Goal: Task Accomplishment & Management: Manage account settings

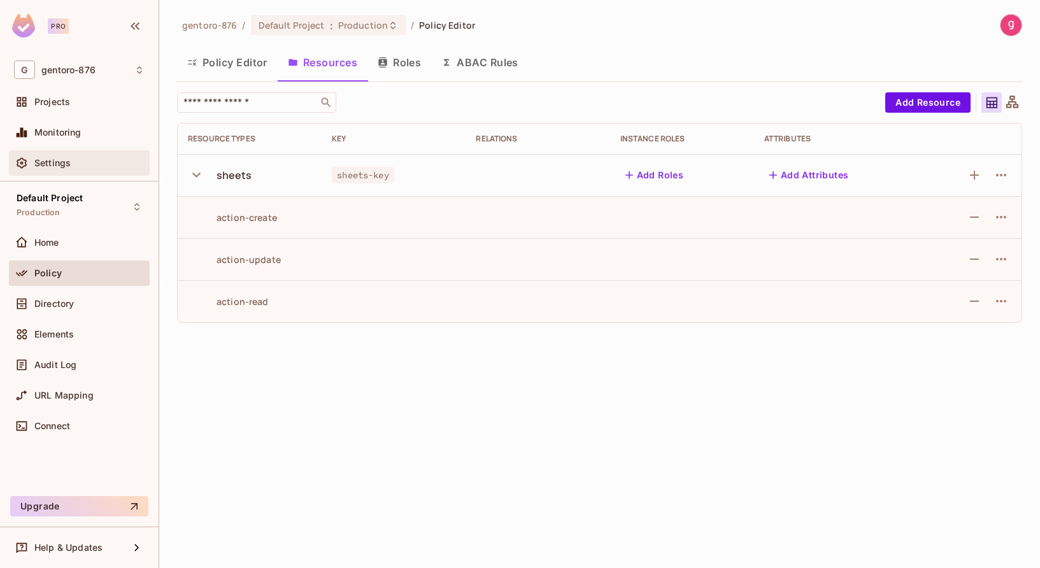
click at [45, 161] on span "Settings" at bounding box center [52, 163] width 36 height 10
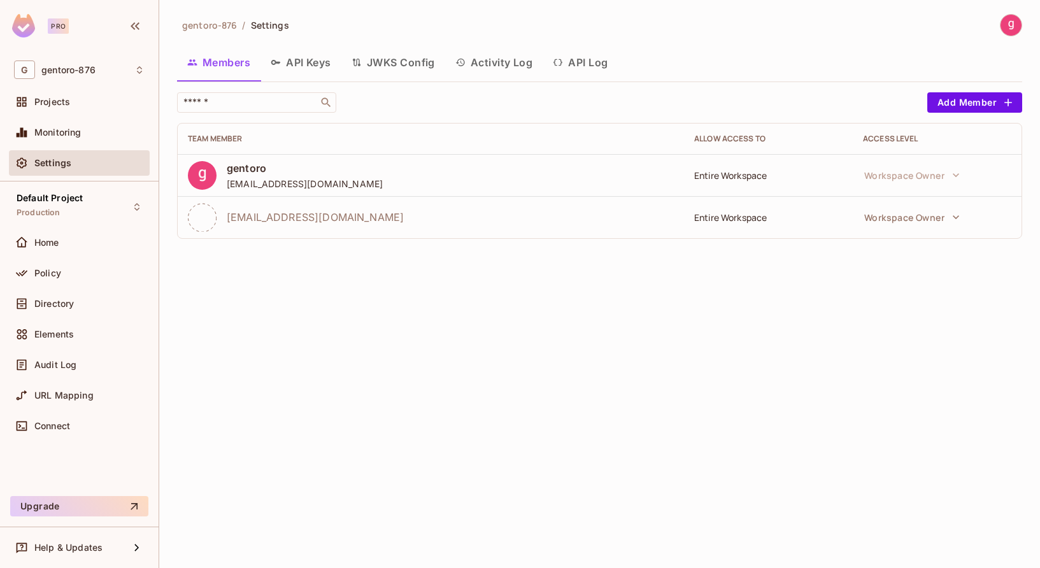
click at [310, 57] on button "API Keys" at bounding box center [301, 63] width 81 height 32
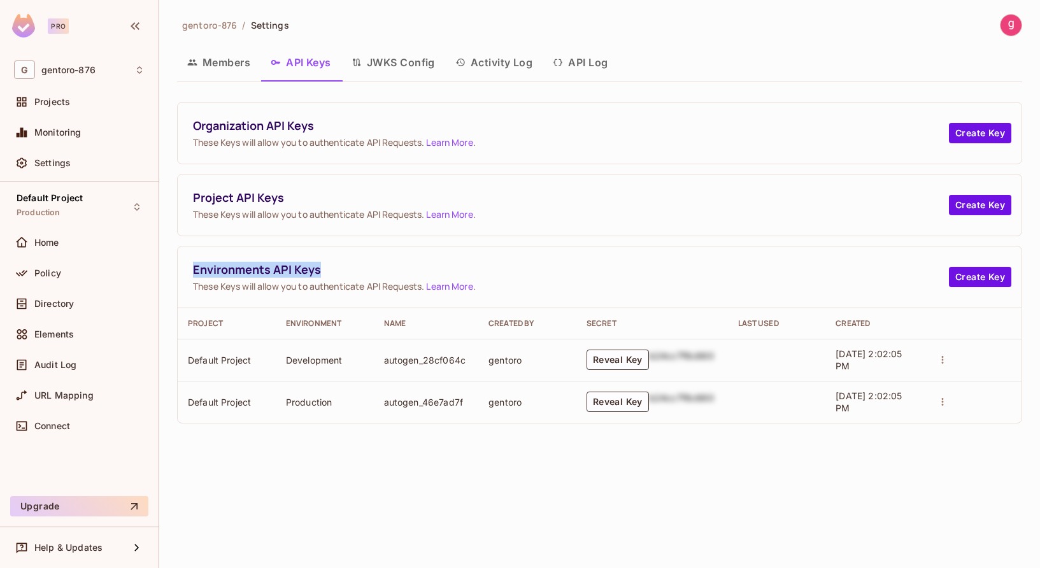
drag, startPoint x: 332, startPoint y: 269, endPoint x: 183, endPoint y: 263, distance: 149.2
click at [183, 263] on div "Environments API Keys These Keys will allow you to authenticate API Requests. L…" at bounding box center [600, 278] width 844 height 62
copy span "Environments API Keys"
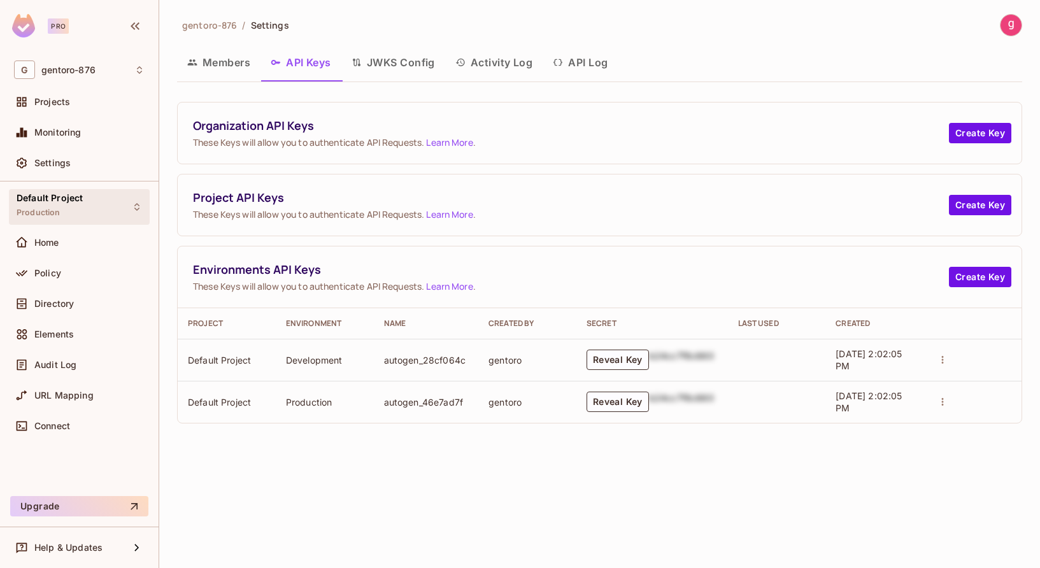
click at [47, 196] on span "Default Project" at bounding box center [50, 198] width 66 height 10
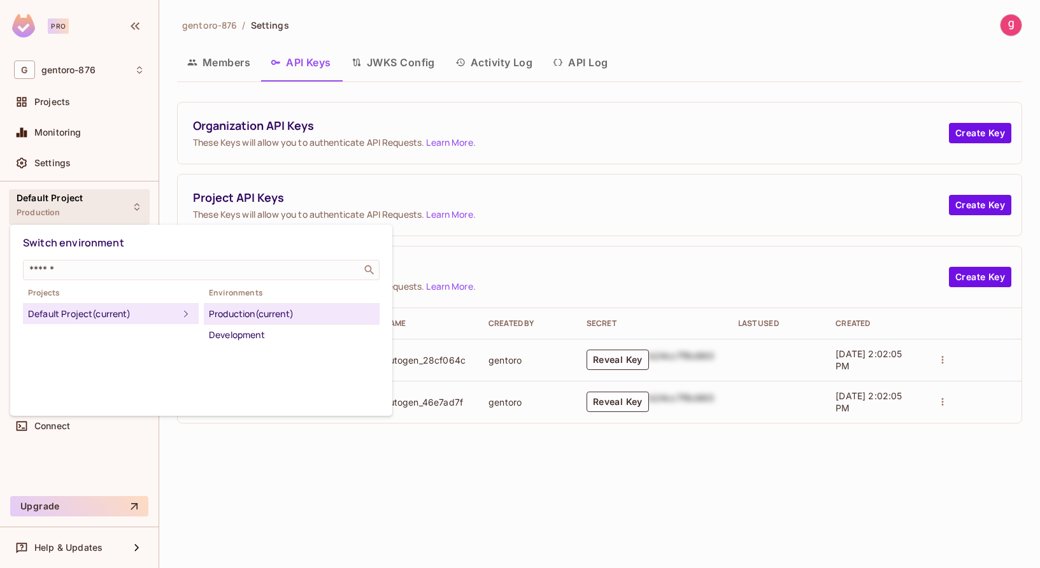
click at [45, 213] on div at bounding box center [520, 284] width 1040 height 568
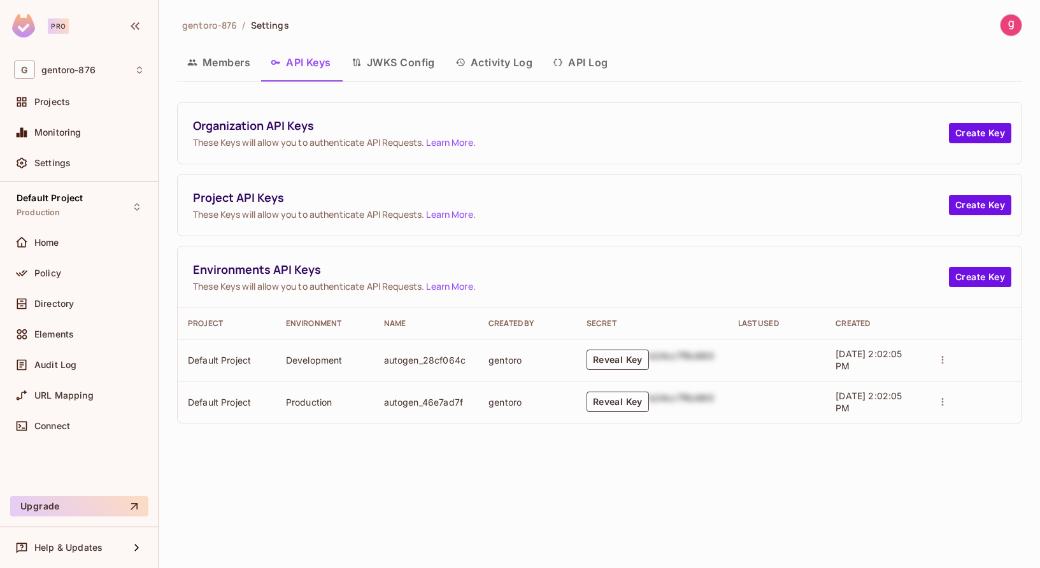
click at [45, 213] on span "Production" at bounding box center [39, 213] width 44 height 10
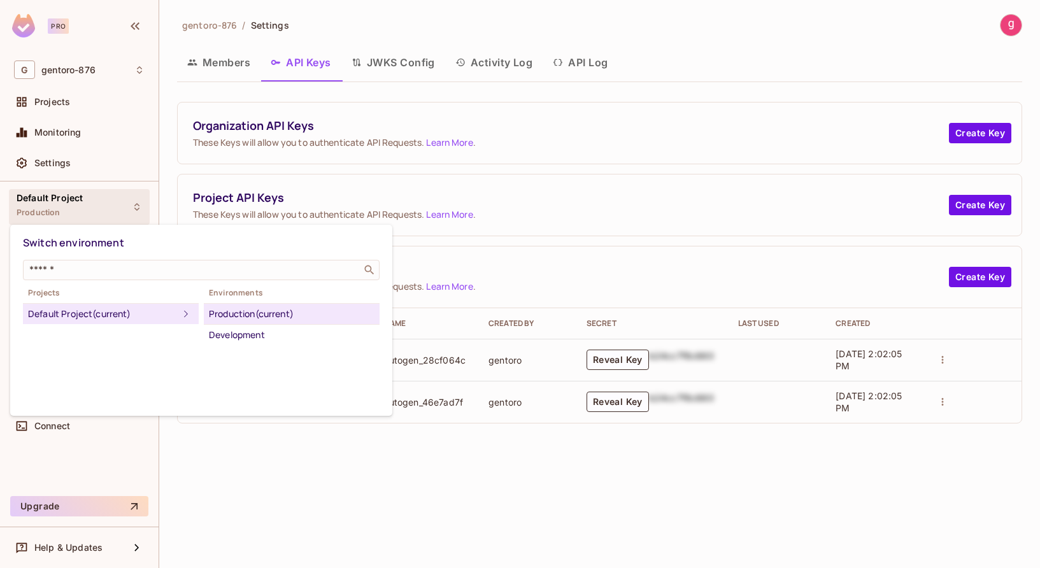
click at [45, 213] on div at bounding box center [520, 284] width 1040 height 568
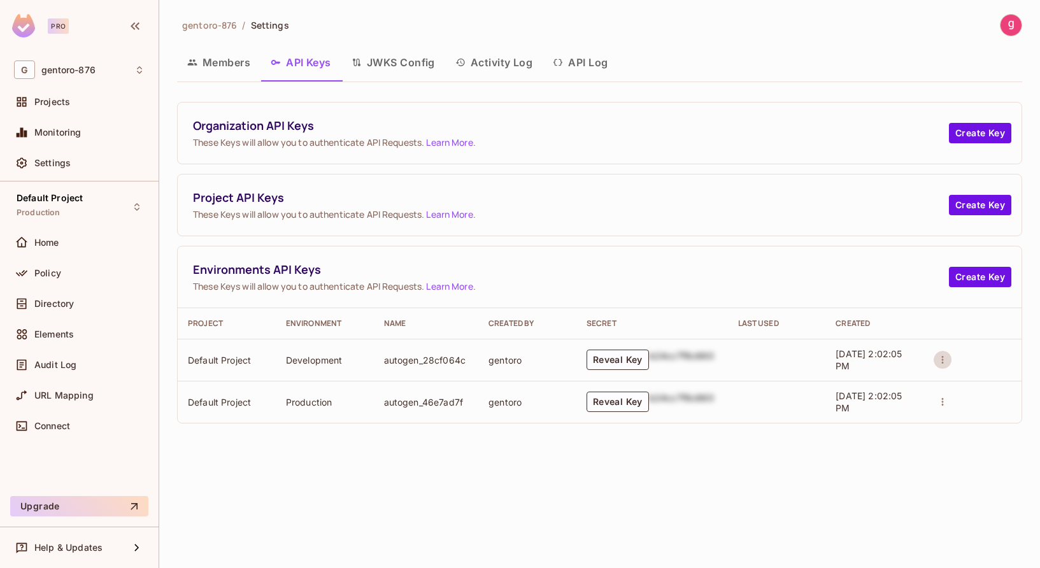
click at [942, 359] on icon "actions" at bounding box center [942, 359] width 11 height 11
click at [799, 213] on div at bounding box center [520, 284] width 1040 height 568
click at [976, 205] on button "Create Key" at bounding box center [980, 205] width 62 height 20
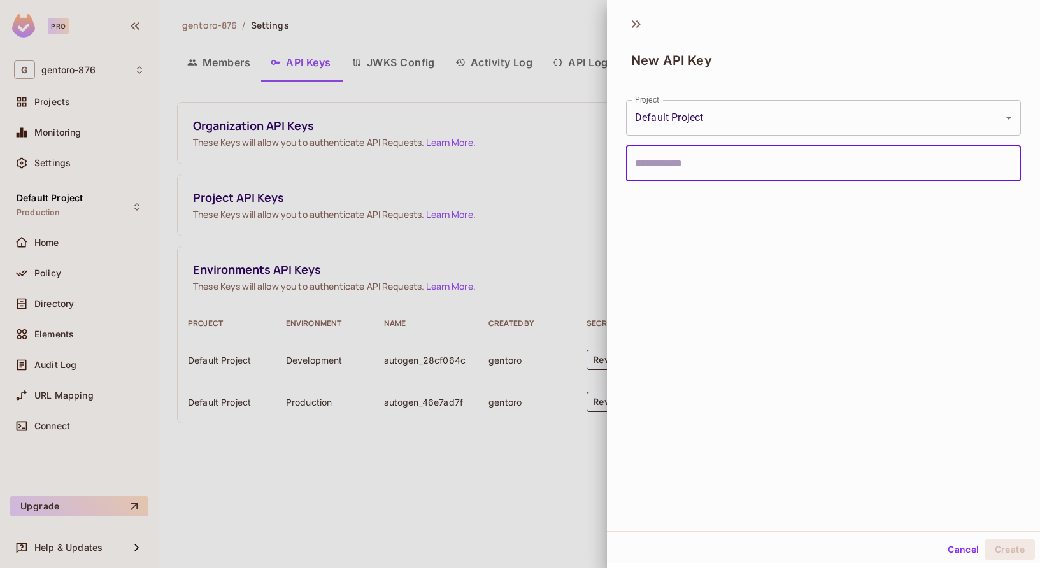
click at [981, 110] on body "**********" at bounding box center [520, 284] width 1040 height 568
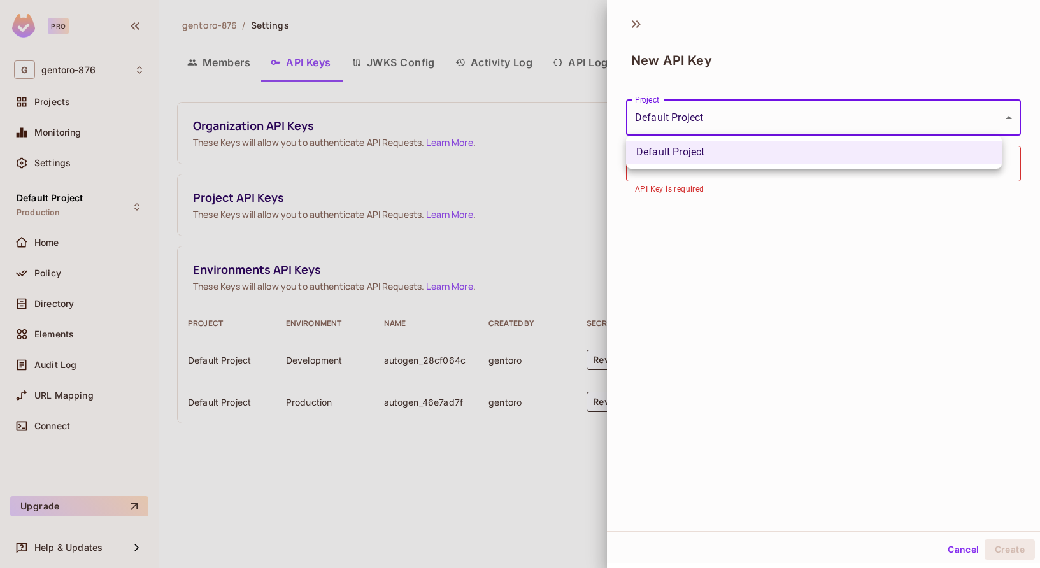
click at [981, 110] on div at bounding box center [520, 284] width 1040 height 568
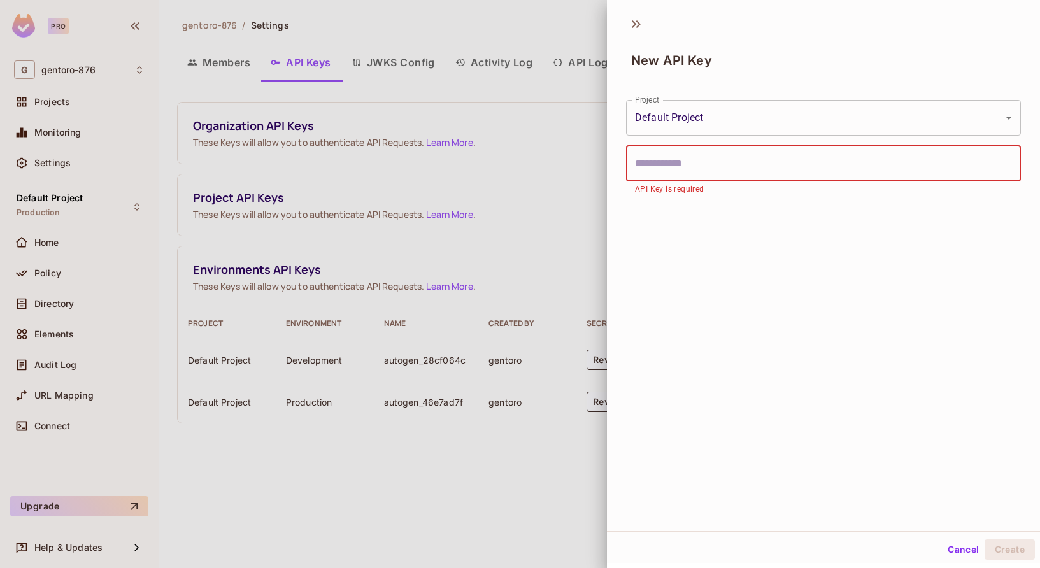
click at [864, 167] on input "text" at bounding box center [823, 164] width 395 height 36
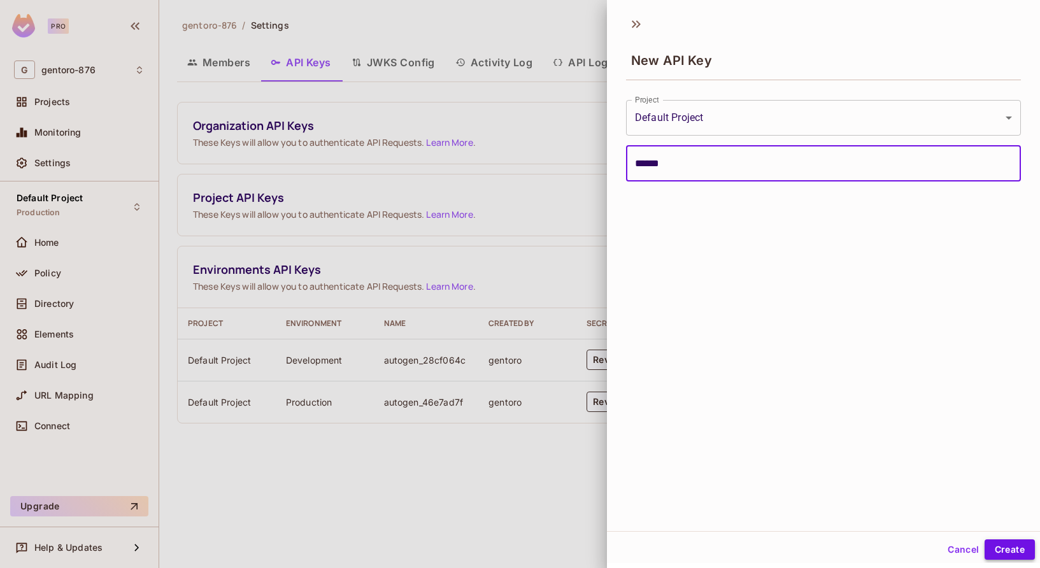
type input "******"
click at [1008, 546] on button "Create" at bounding box center [1010, 550] width 50 height 20
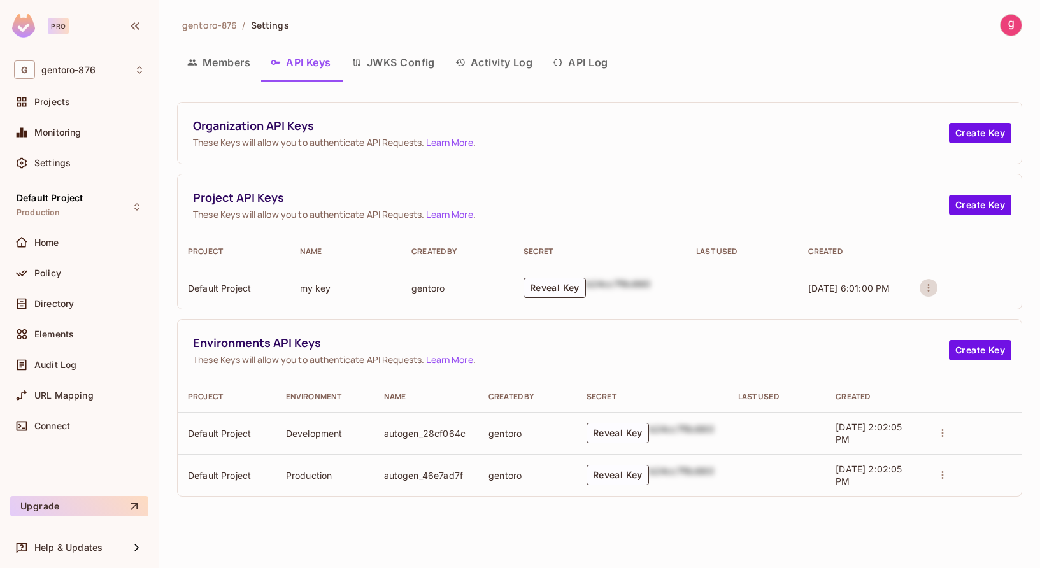
click at [927, 287] on icon "actions" at bounding box center [928, 287] width 11 height 11
click at [959, 332] on p "Delete Key" at bounding box center [979, 336] width 53 height 15
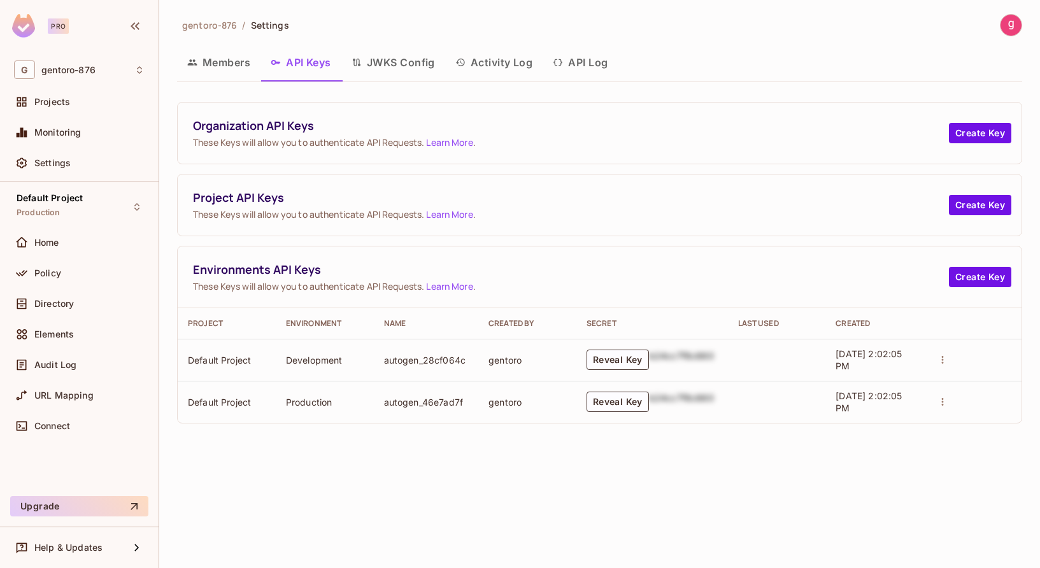
click at [943, 357] on icon "actions" at bounding box center [943, 360] width 2 height 8
click at [611, 356] on div at bounding box center [520, 284] width 1040 height 568
click at [618, 360] on button "Reveal Key" at bounding box center [618, 360] width 62 height 20
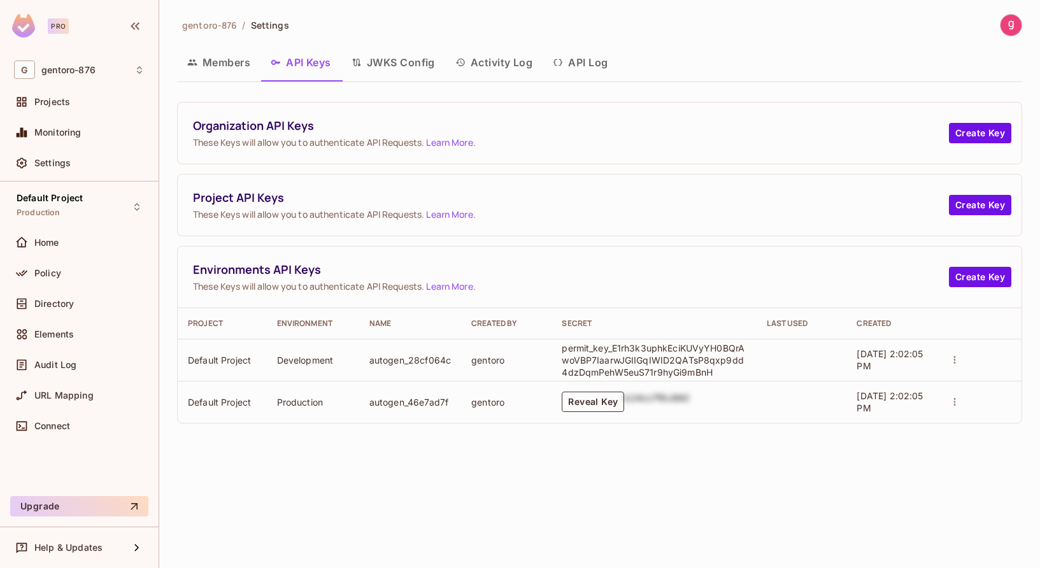
click at [590, 404] on button "Reveal Key" at bounding box center [593, 402] width 62 height 20
